Goal: Navigation & Orientation: Find specific page/section

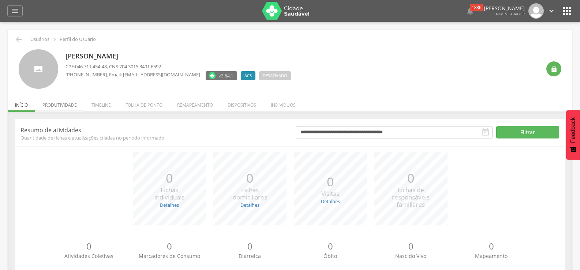
click at [60, 103] on li "Produtividade" at bounding box center [59, 103] width 49 height 17
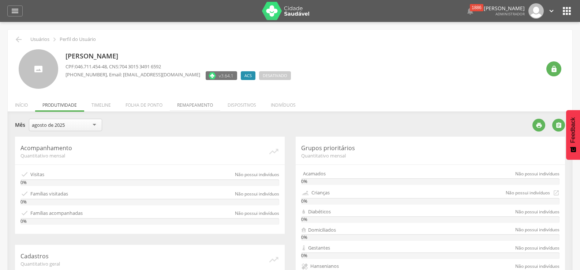
click at [198, 105] on li "Remapeamento" at bounding box center [195, 103] width 50 height 17
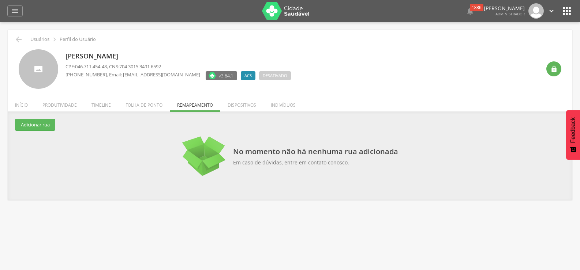
click at [181, 105] on ul "Início Produtividade Timeline Folha de ponto Remapeamento Gerenciar acesso Quar…" at bounding box center [290, 105] width 564 height 6
click at [139, 107] on li "Folha de ponto" at bounding box center [144, 103] width 52 height 17
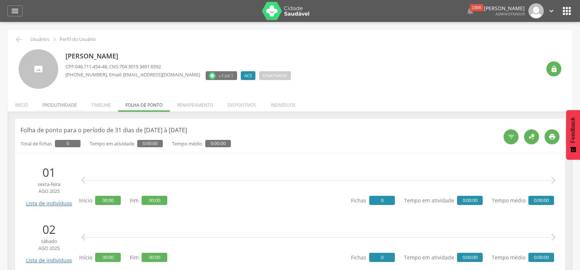
click at [65, 104] on li "Produtividade" at bounding box center [59, 103] width 49 height 17
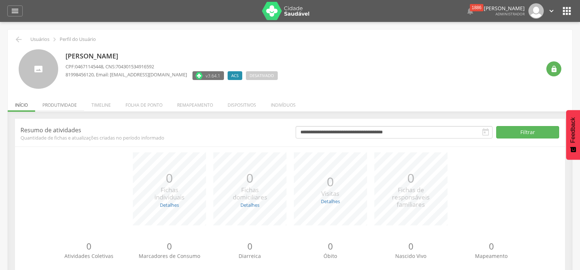
click at [65, 105] on li "Produtividade" at bounding box center [59, 103] width 49 height 17
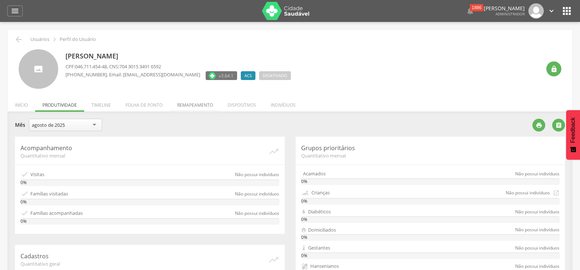
click at [198, 104] on li "Remapeamento" at bounding box center [195, 103] width 50 height 17
